Goal: Task Accomplishment & Management: Complete application form

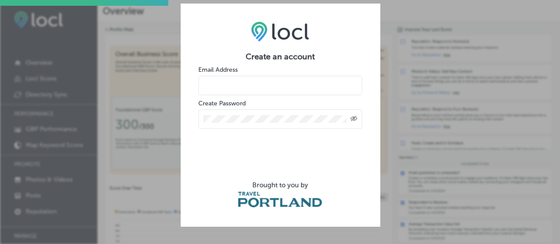
click at [234, 82] on input "email" at bounding box center [280, 85] width 164 height 19
type input "[PERSON_NAME][EMAIL_ADDRESS][PERSON_NAME][DOMAIN_NAME]"
click at [224, 114] on div "Created with Sketch." at bounding box center [280, 118] width 164 height 19
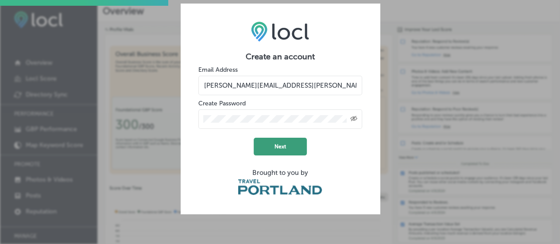
click at [285, 143] on button "Next" at bounding box center [280, 147] width 53 height 18
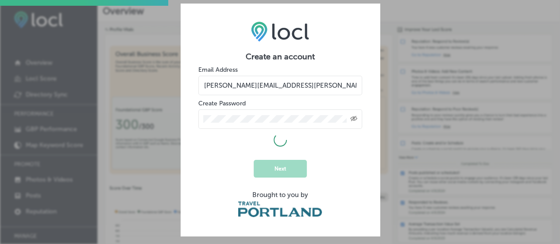
select select "US"
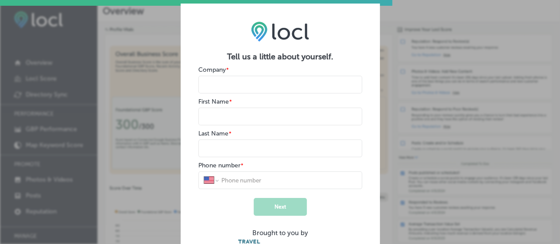
click at [271, 92] on input "name" at bounding box center [280, 85] width 164 height 18
type input "The [PERSON_NAME] Hotel by Kasa"
drag, startPoint x: 253, startPoint y: 120, endPoint x: 246, endPoint y: 119, distance: 7.5
click at [253, 120] on input "name" at bounding box center [280, 117] width 164 height 18
type input "[PERSON_NAME]"
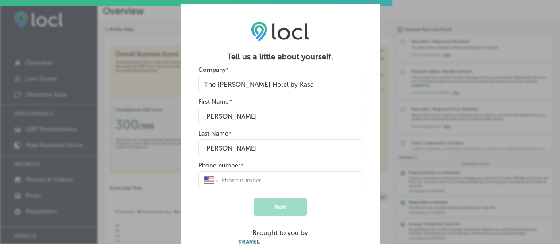
type input "[PERSON_NAME]"
click at [253, 178] on input "tel" at bounding box center [289, 180] width 136 height 8
type input "310-955"
select select "CA"
type input "310-9558"
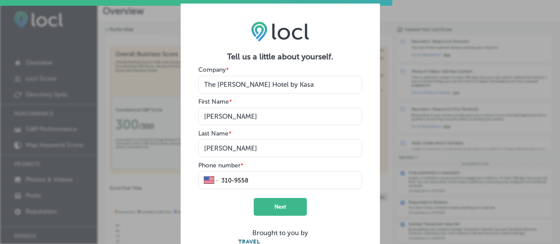
select select "US"
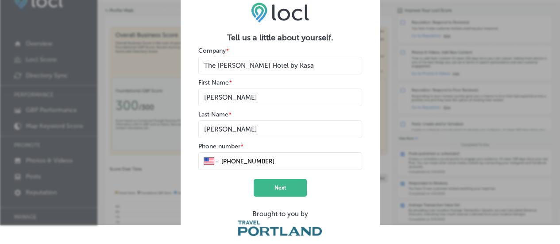
scroll to position [28, 0]
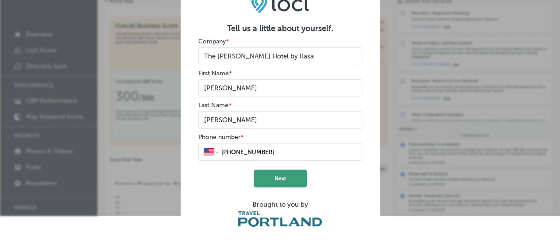
type input "[PHONE_NUMBER]"
click at [276, 176] on button "Next" at bounding box center [280, 179] width 53 height 18
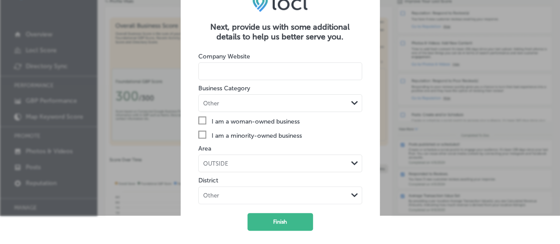
click at [258, 74] on input at bounding box center [280, 71] width 164 height 18
click at [268, 70] on input at bounding box center [280, 71] width 164 height 18
paste input "[URL][DOMAIN_NAME]"
click at [290, 70] on input "[URL][DOMAIN_NAME]" at bounding box center [280, 71] width 164 height 18
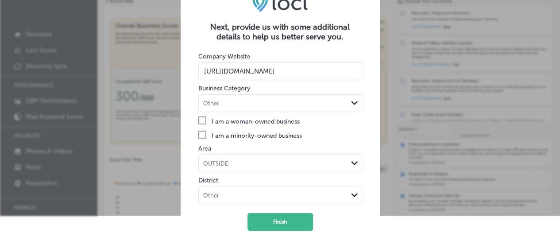
click at [290, 70] on input "[URL][DOMAIN_NAME]" at bounding box center [280, 71] width 164 height 18
click at [290, 68] on input "[URL][DOMAIN_NAME]" at bounding box center [280, 71] width 164 height 18
type input "h"
click at [252, 70] on input at bounding box center [280, 71] width 164 height 18
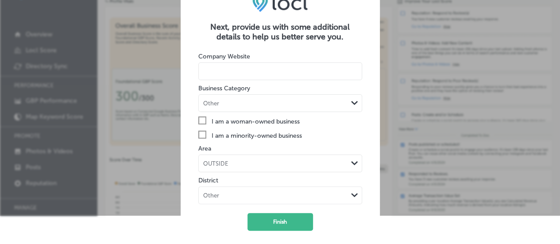
paste input "[URL][DOMAIN_NAME]"
type input "[URL][DOMAIN_NAME]"
click at [226, 97] on div "Other Path Created with Sketch." at bounding box center [280, 103] width 163 height 17
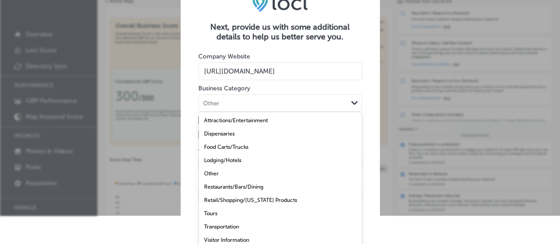
click at [237, 158] on label "Lodging/Hotels" at bounding box center [222, 160] width 37 height 6
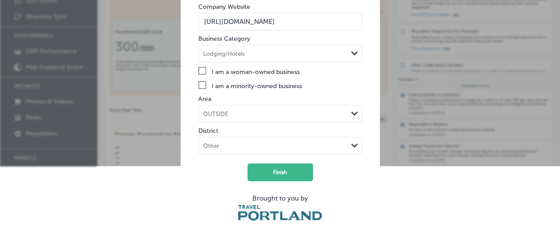
scroll to position [80, 0]
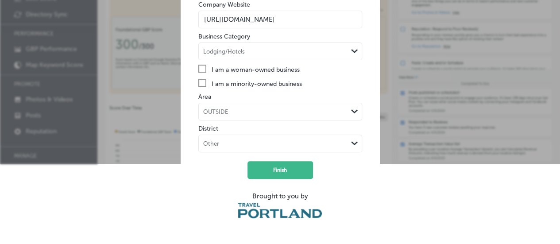
click at [248, 112] on div "OUTSIDE" at bounding box center [273, 112] width 149 height 8
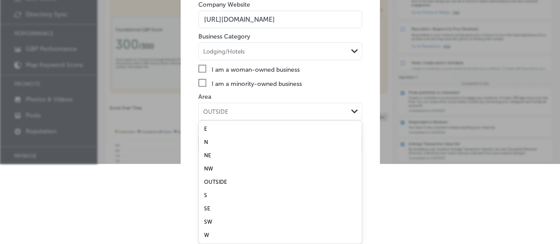
click at [247, 91] on form "Company Website [URL][DOMAIN_NAME] Business Category Lodging/Hotels Path Create…" at bounding box center [280, 108] width 164 height 237
click at [237, 112] on div "OUTSIDE" at bounding box center [273, 112] width 149 height 8
click at [247, 90] on form "Company Website [URL][DOMAIN_NAME] Business Category Lodging/Hotels Path Create…" at bounding box center [280, 108] width 164 height 237
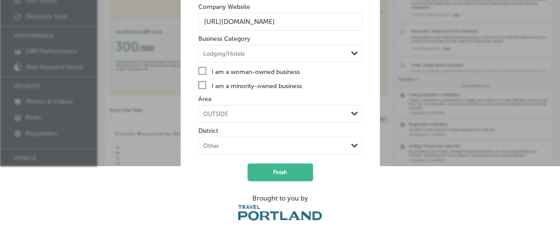
click at [226, 142] on div "Other Path Created with Sketch." at bounding box center [280, 146] width 164 height 18
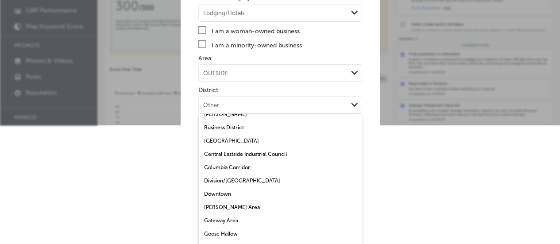
scroll to position [89, 0]
click at [221, 191] on label "Downtown" at bounding box center [217, 193] width 27 height 6
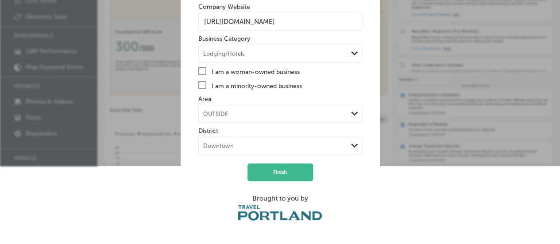
scroll to position [80, 0]
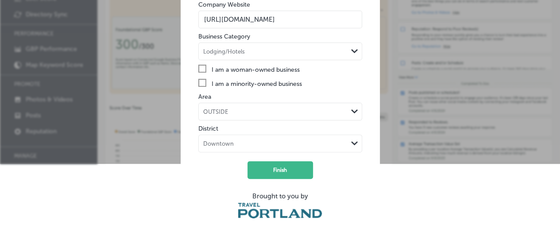
click at [263, 112] on div "OUTSIDE" at bounding box center [273, 112] width 149 height 8
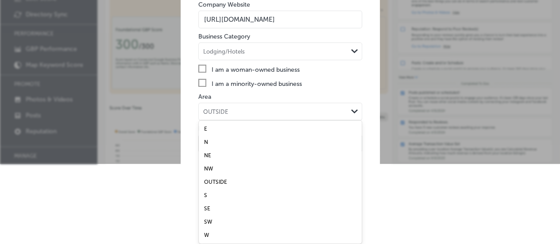
click at [260, 93] on form "Company Website [URL][DOMAIN_NAME] Business Category Lodging/Hotels Path Create…" at bounding box center [280, 108] width 164 height 237
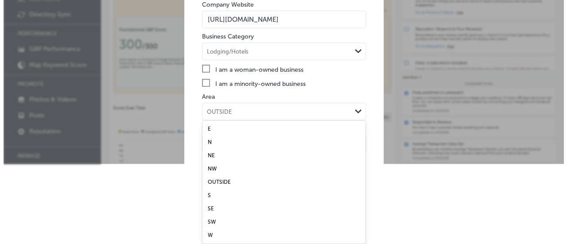
scroll to position [78, 0]
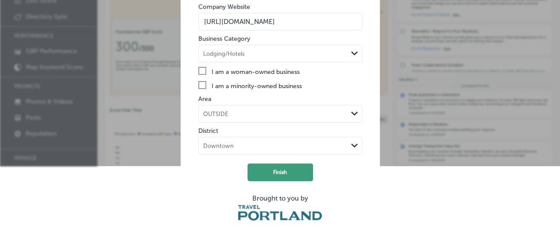
click at [287, 170] on button "Finish" at bounding box center [281, 172] width 66 height 18
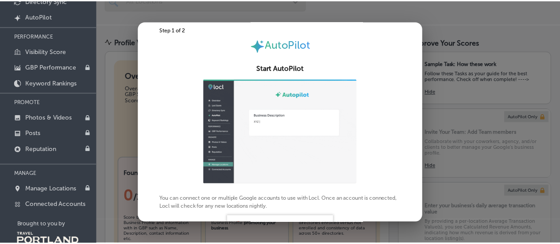
scroll to position [44, 0]
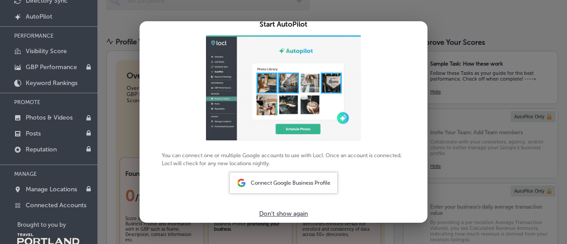
click at [286, 216] on p "Don't show again" at bounding box center [283, 214] width 49 height 8
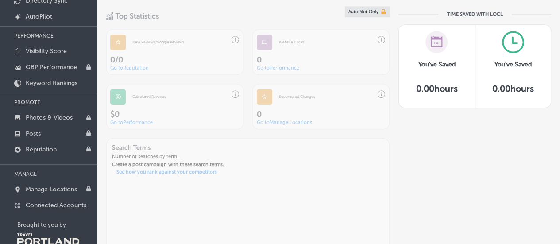
scroll to position [133, 0]
